Goal: Task Accomplishment & Management: Manage account settings

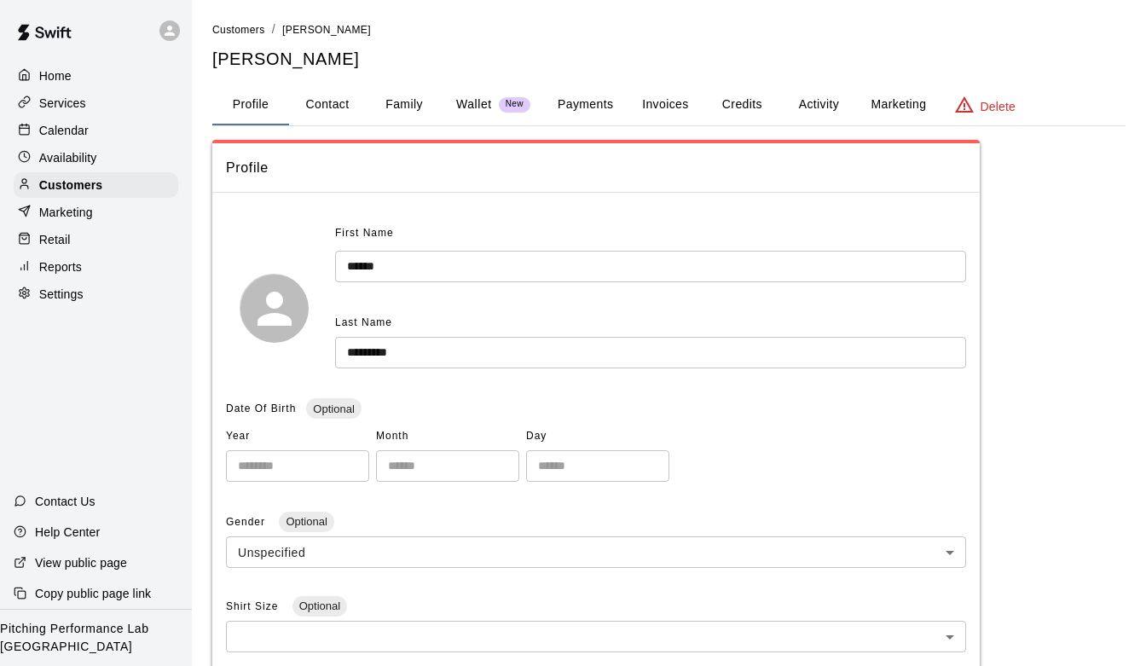
click at [113, 154] on div "Availability" at bounding box center [96, 158] width 165 height 26
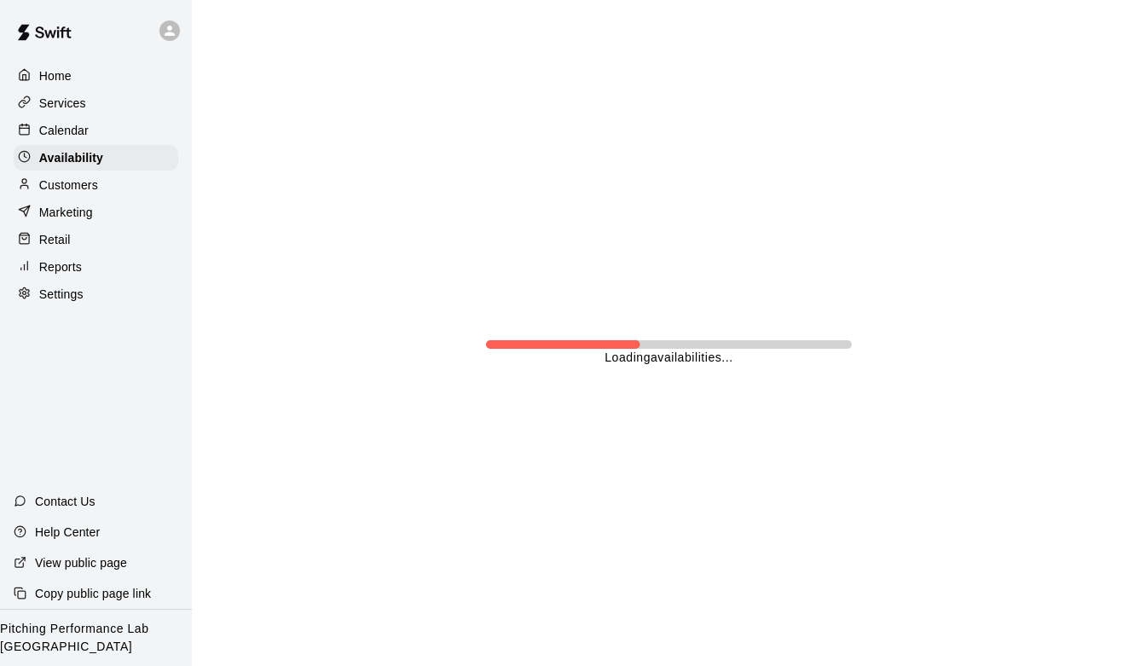
click at [107, 123] on div "Calendar" at bounding box center [96, 131] width 165 height 26
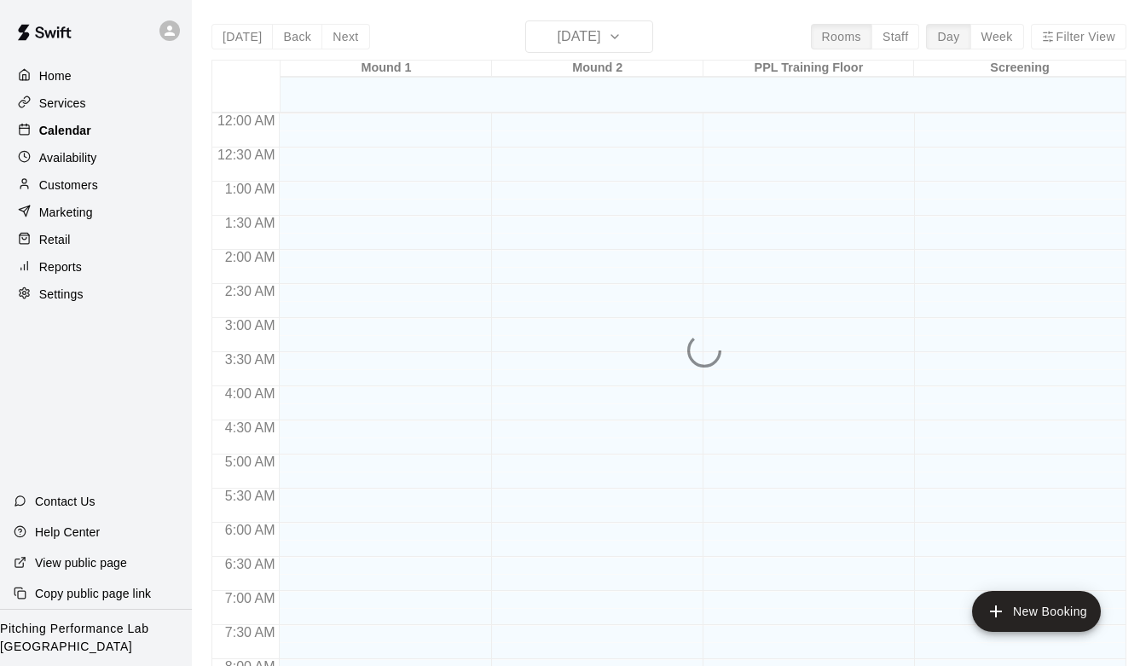
scroll to position [940, 0]
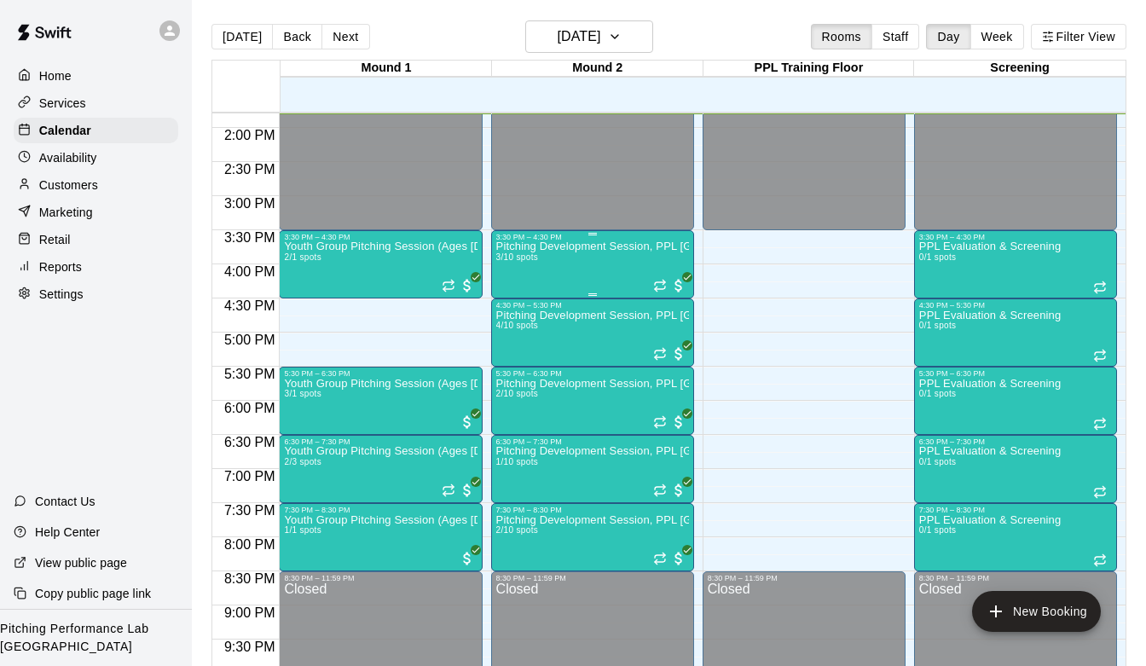
click at [578, 246] on p "Pitching Development Session, PPL [GEOGRAPHIC_DATA] (Ages [DEMOGRAPHIC_DATA]+)" at bounding box center [592, 246] width 193 height 0
click at [517, 303] on img "edit" at bounding box center [514, 306] width 20 height 20
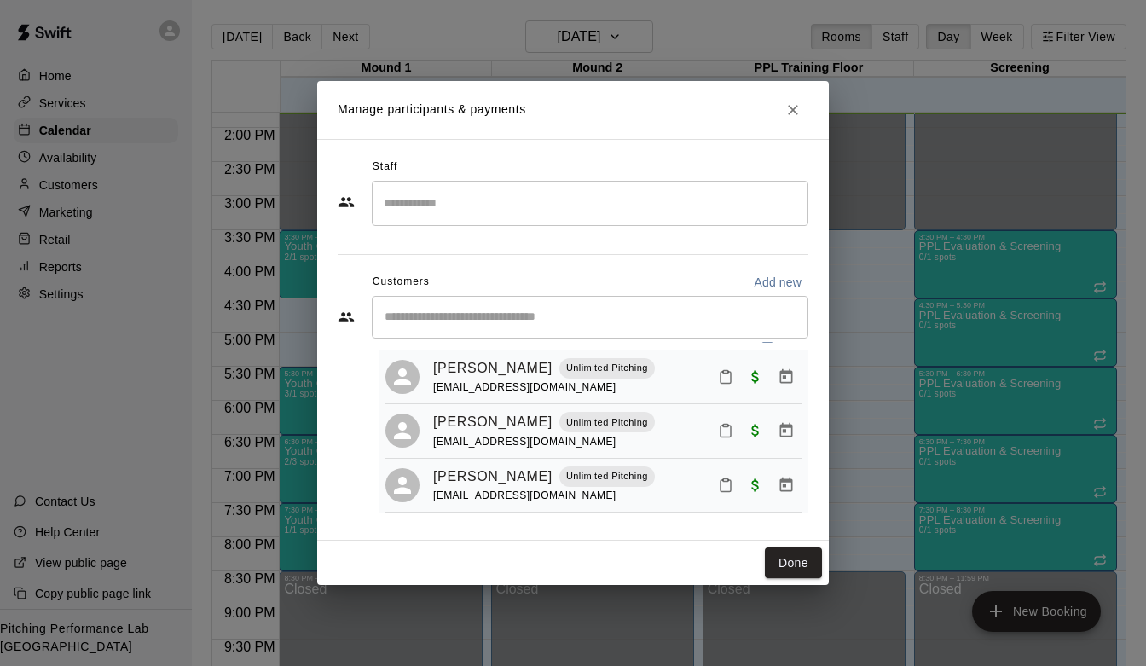
scroll to position [42, 0]
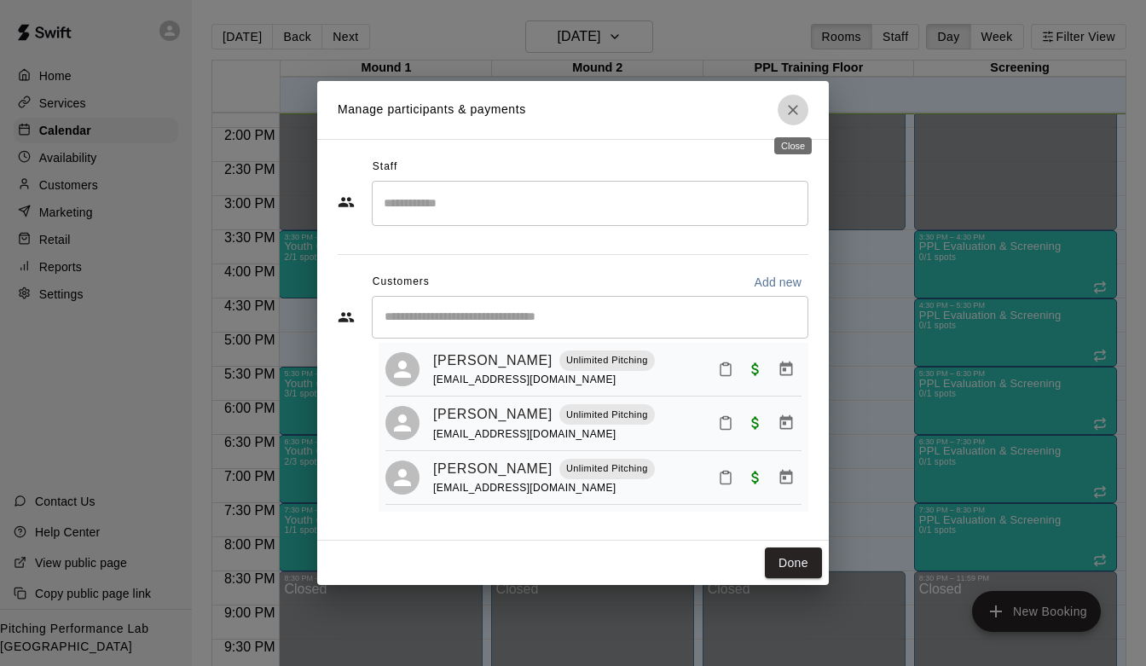
click at [792, 106] on icon "Close" at bounding box center [792, 109] width 17 height 17
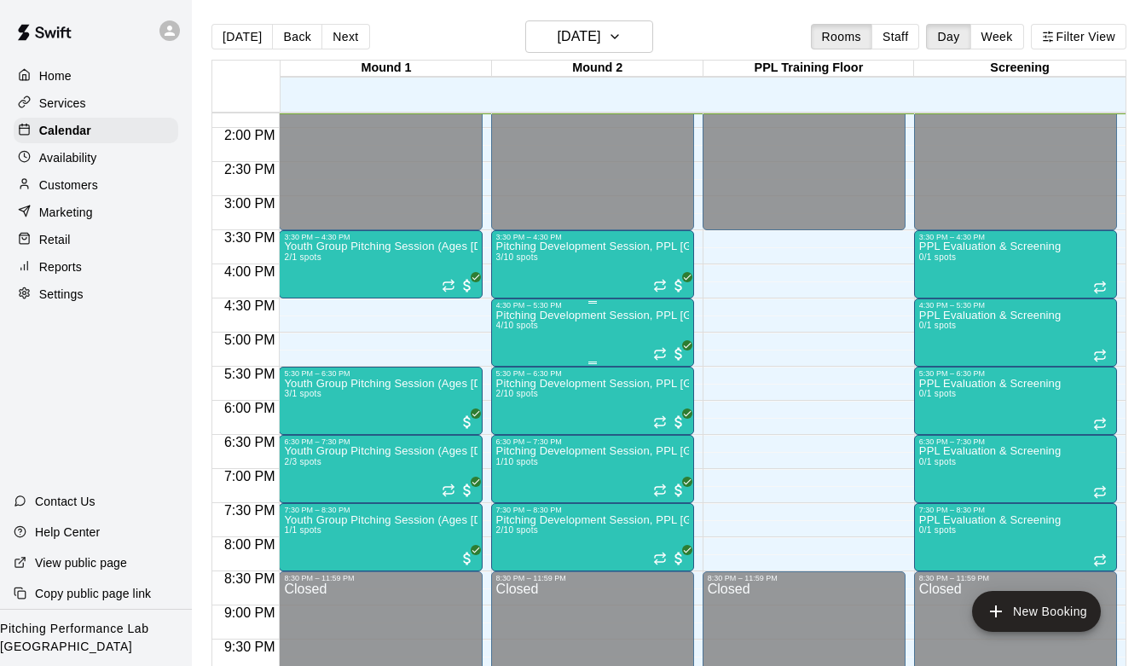
click at [544, 326] on div "Pitching Development Session, PPL [GEOGRAPHIC_DATA] (Ages [DEMOGRAPHIC_DATA]+) …" at bounding box center [592, 642] width 193 height 666
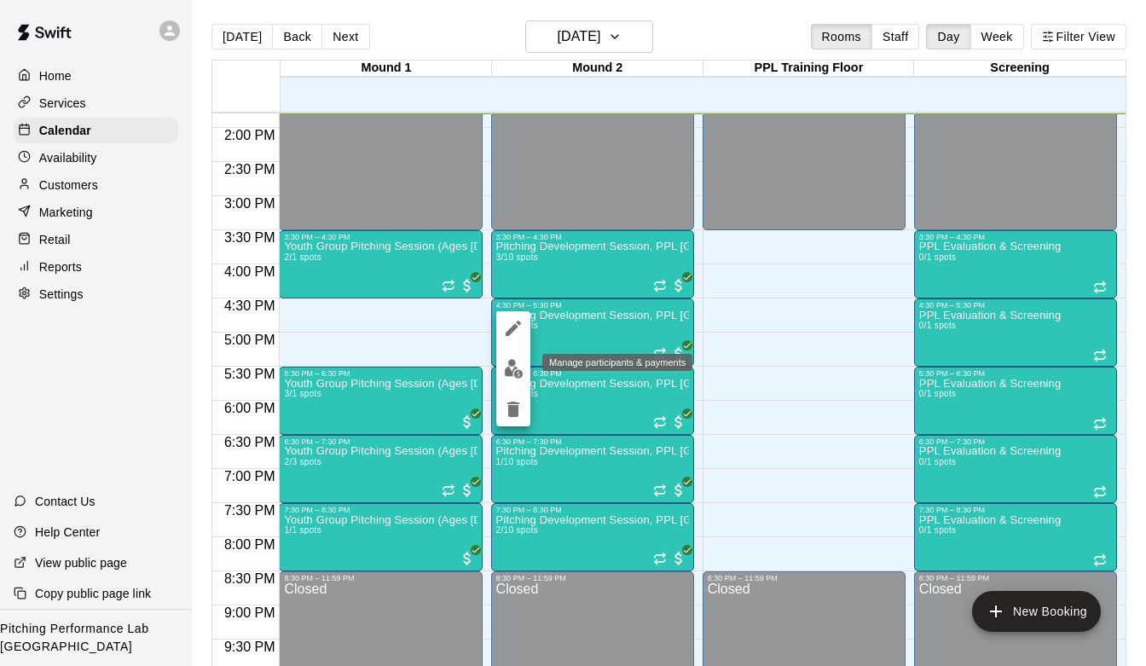
click at [521, 363] on img "edit" at bounding box center [514, 369] width 20 height 20
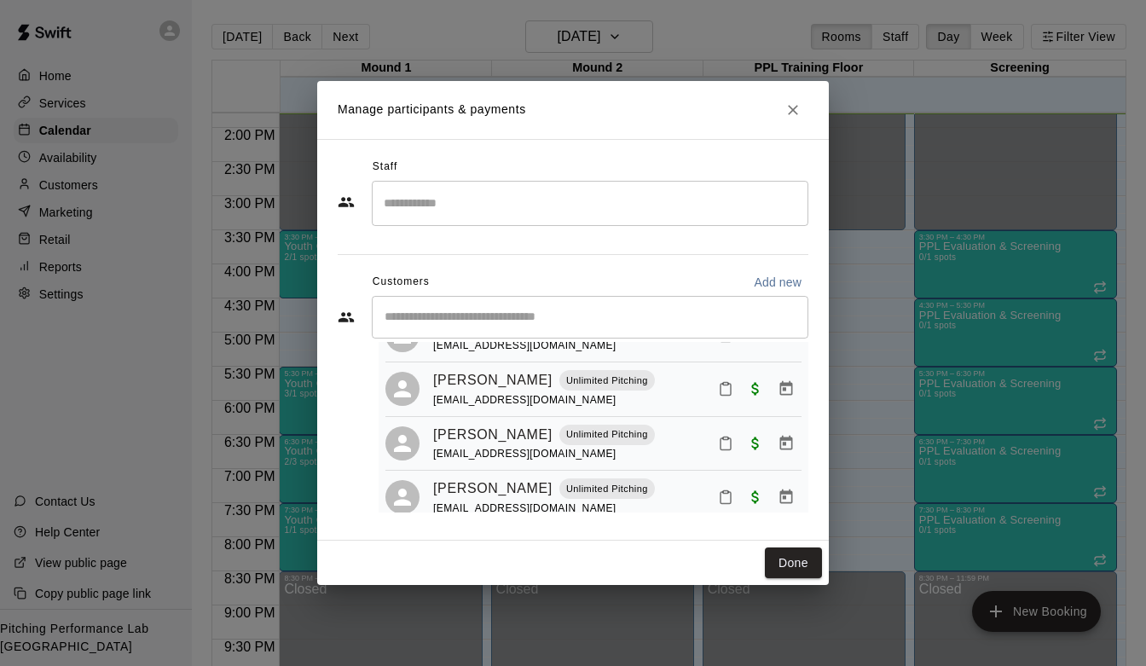
scroll to position [97, 0]
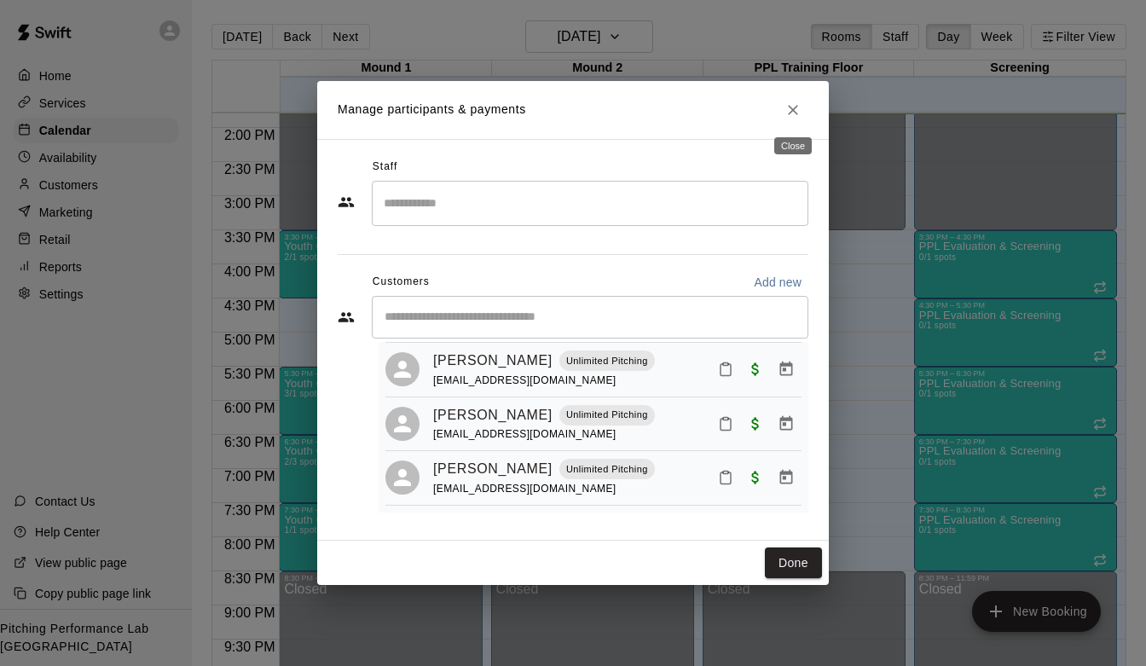
click at [795, 113] on icon "Close" at bounding box center [793, 110] width 10 height 10
